Goal: Task Accomplishment & Management: Manage account settings

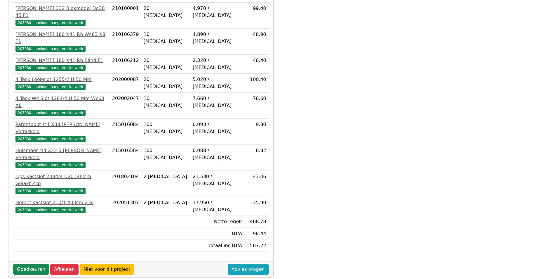
scroll to position [154, 0]
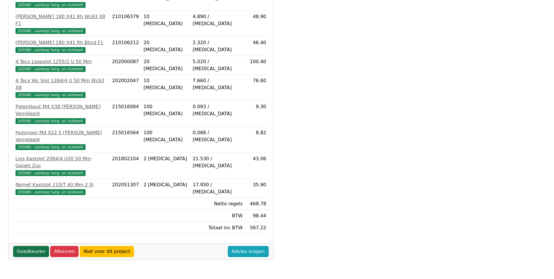
click at [40, 246] on link "Goedkeuren" at bounding box center [31, 251] width 36 height 11
